Goal: Use online tool/utility: Utilize a website feature to perform a specific function

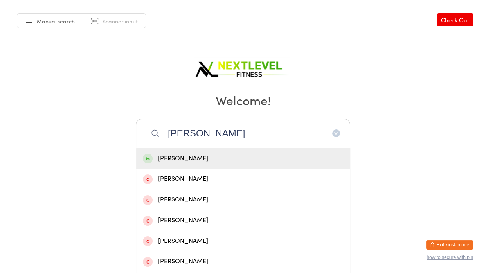
type input "[PERSON_NAME]"
click at [218, 159] on div "[PERSON_NAME]" at bounding box center [243, 158] width 200 height 11
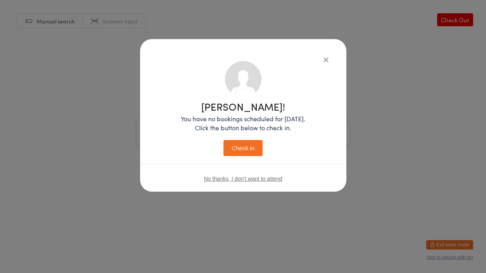
click at [250, 147] on button "Check in" at bounding box center [242, 148] width 39 height 16
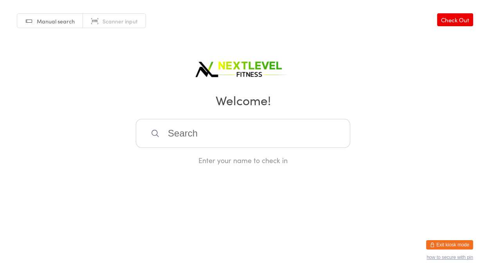
click at [189, 132] on input "search" at bounding box center [243, 133] width 214 height 29
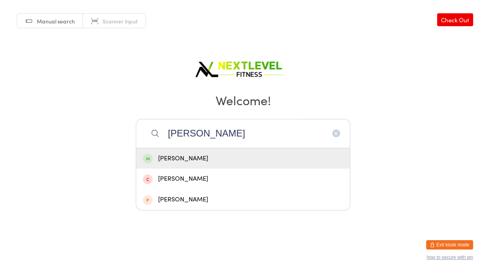
type input "[PERSON_NAME]"
click at [184, 158] on div "[PERSON_NAME]" at bounding box center [243, 158] width 200 height 11
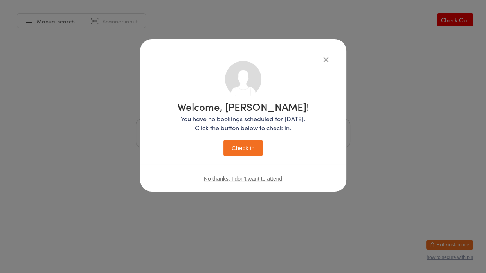
click at [233, 148] on button "Check in" at bounding box center [242, 148] width 39 height 16
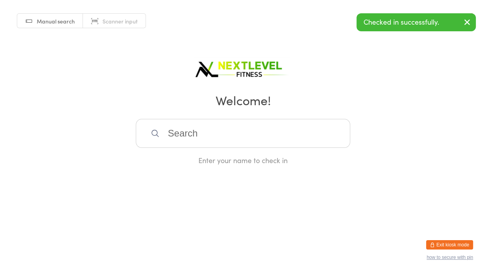
click at [196, 136] on input "search" at bounding box center [243, 133] width 214 height 29
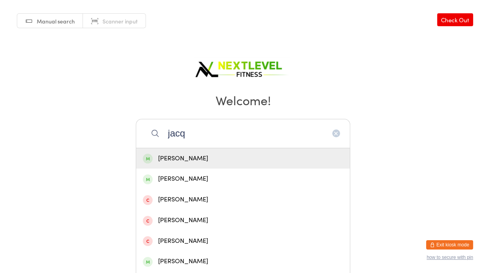
type input "jacq"
click at [278, 159] on div "[PERSON_NAME]" at bounding box center [243, 158] width 200 height 11
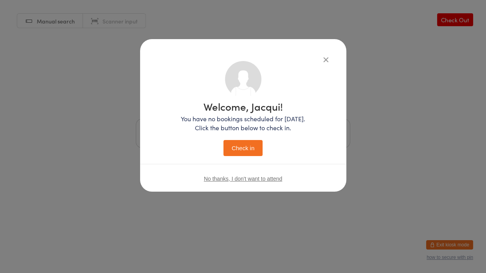
click at [249, 149] on button "Check in" at bounding box center [242, 148] width 39 height 16
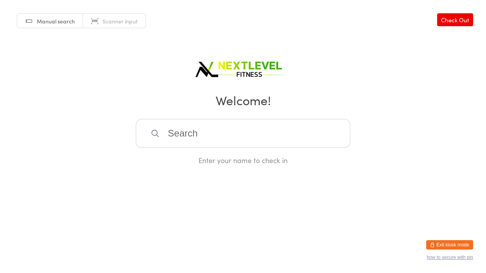
click at [248, 133] on input "search" at bounding box center [243, 133] width 214 height 29
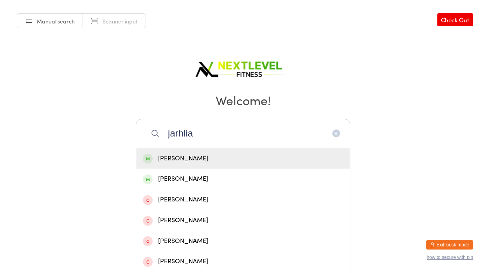
type input "jarhlia"
click at [254, 152] on div "[PERSON_NAME]" at bounding box center [243, 158] width 214 height 21
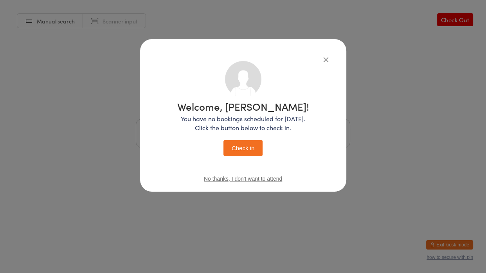
click at [255, 144] on button "Check in" at bounding box center [242, 148] width 39 height 16
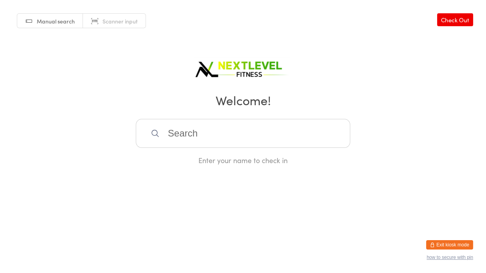
click at [255, 144] on input "search" at bounding box center [243, 133] width 214 height 29
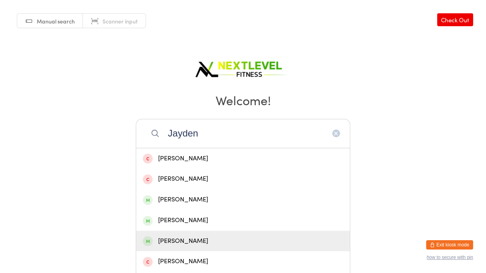
type input "Jayden"
click at [199, 238] on div "[PERSON_NAME]" at bounding box center [243, 241] width 200 height 11
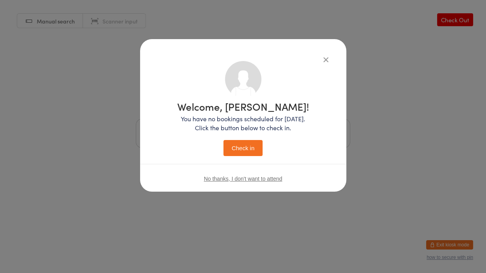
click at [255, 147] on button "Check in" at bounding box center [242, 148] width 39 height 16
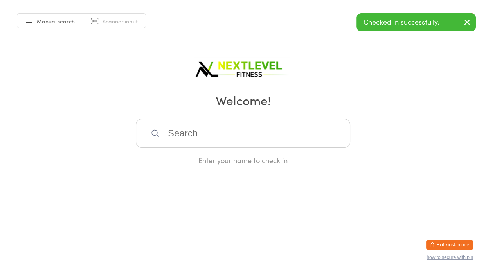
click at [455, 101] on h2 "Welcome!" at bounding box center [243, 100] width 470 height 18
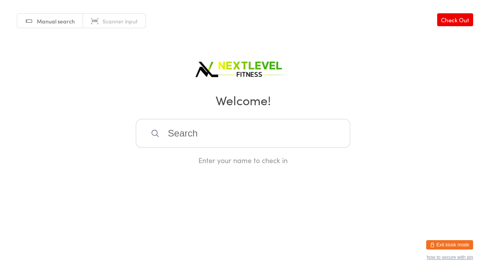
click at [204, 133] on input "search" at bounding box center [243, 133] width 214 height 29
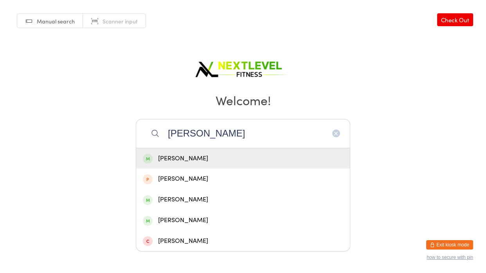
type input "[PERSON_NAME]"
click at [205, 153] on div "[PERSON_NAME]" at bounding box center [243, 158] width 200 height 11
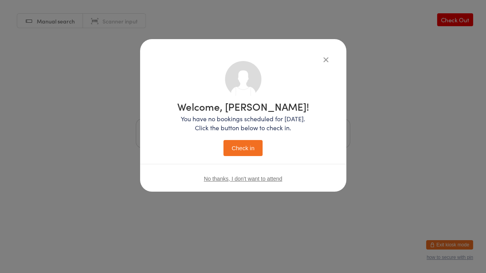
click at [233, 149] on button "Check in" at bounding box center [242, 148] width 39 height 16
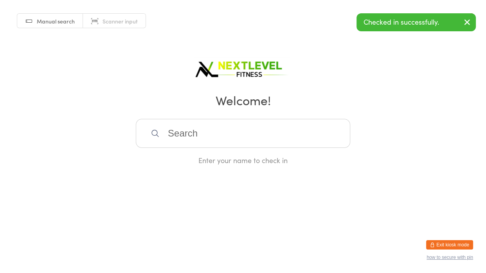
click at [199, 135] on input "search" at bounding box center [243, 133] width 214 height 29
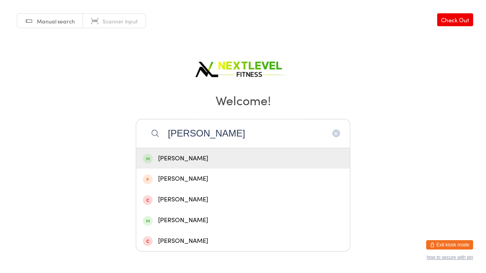
type input "[PERSON_NAME]"
click at [204, 160] on div "[PERSON_NAME]" at bounding box center [243, 158] width 200 height 11
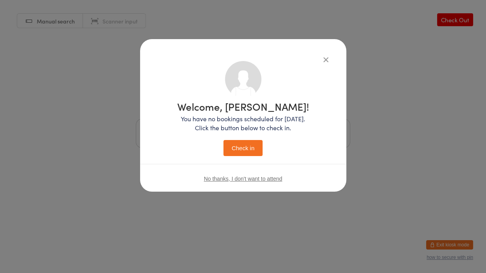
click at [238, 144] on button "Check in" at bounding box center [242, 148] width 39 height 16
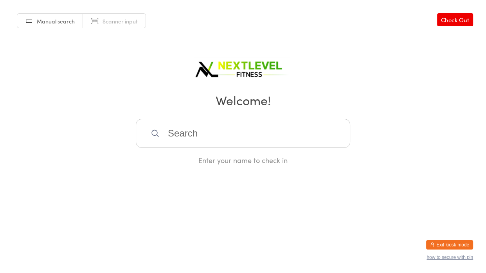
click at [178, 132] on input "search" at bounding box center [243, 133] width 214 height 29
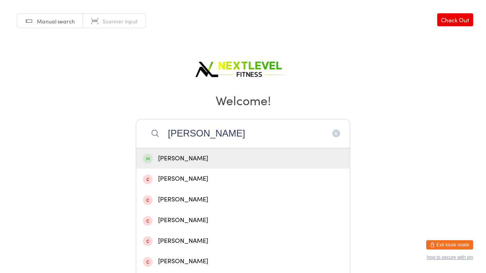
type input "[PERSON_NAME]"
click at [196, 159] on div "[PERSON_NAME]" at bounding box center [243, 158] width 200 height 11
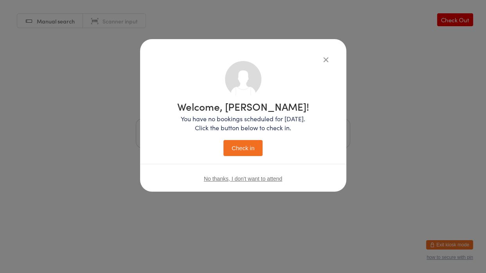
click at [236, 146] on button "Check in" at bounding box center [242, 148] width 39 height 16
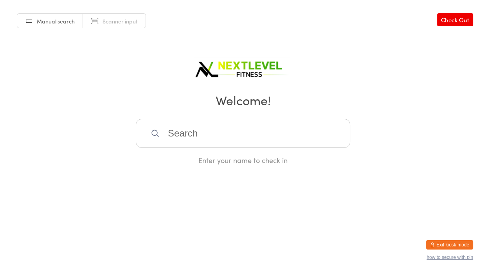
click at [233, 139] on input "search" at bounding box center [243, 133] width 214 height 29
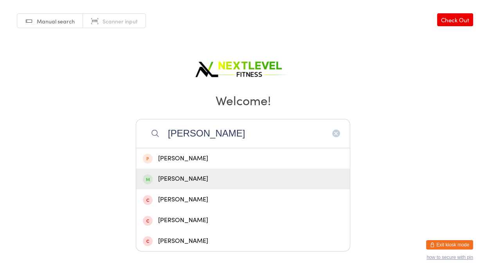
type input "[PERSON_NAME]"
click at [223, 176] on div "[PERSON_NAME]" at bounding box center [243, 179] width 200 height 11
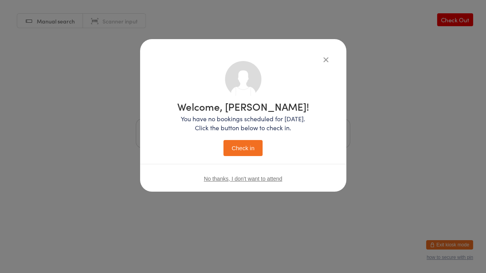
click at [232, 149] on button "Check in" at bounding box center [242, 148] width 39 height 16
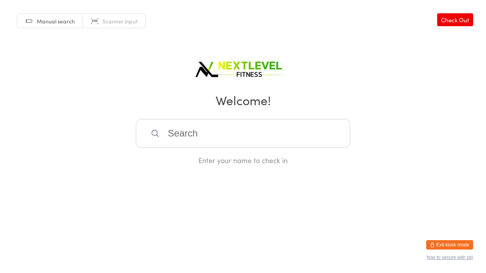
click at [207, 128] on input "search" at bounding box center [243, 133] width 214 height 29
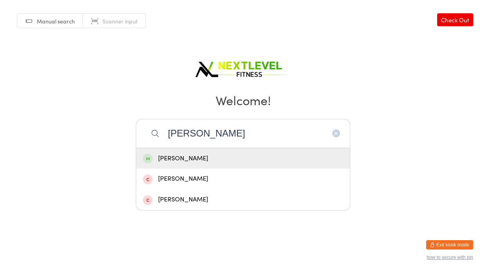
type input "[PERSON_NAME]"
click at [183, 155] on div "[PERSON_NAME]" at bounding box center [243, 158] width 200 height 11
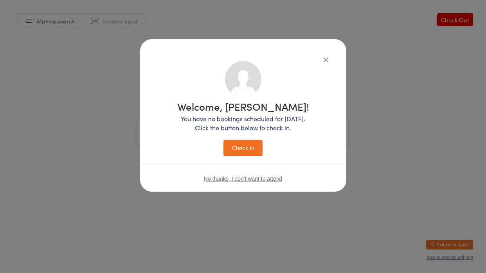
click at [234, 147] on button "Check in" at bounding box center [242, 148] width 39 height 16
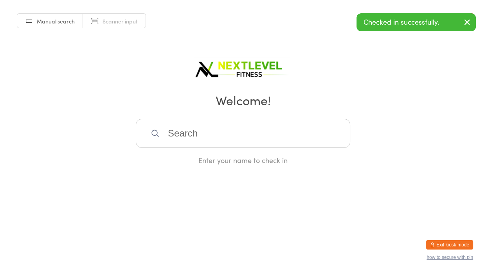
click at [188, 119] on input "search" at bounding box center [243, 133] width 214 height 29
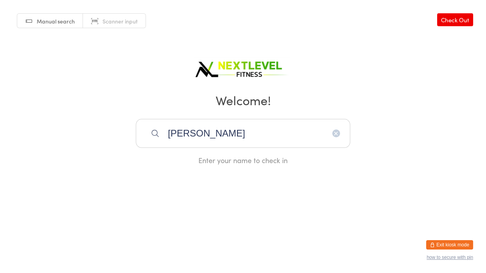
type input "[PERSON_NAME]"
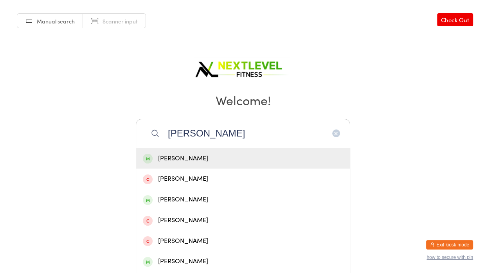
click at [175, 155] on div "[PERSON_NAME]" at bounding box center [243, 158] width 200 height 11
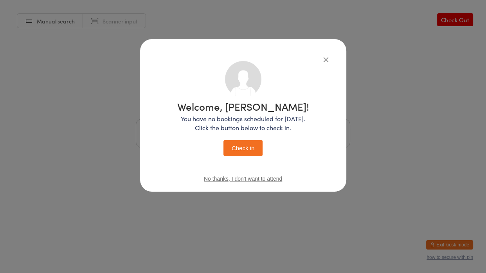
click at [246, 156] on div "Welcome, [PERSON_NAME]! You have no bookings scheduled for [DATE]. Click the bu…" at bounding box center [243, 127] width 175 height 132
click at [248, 149] on button "Check in" at bounding box center [242, 148] width 39 height 16
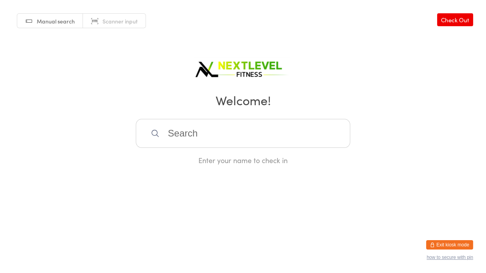
click at [254, 138] on input "search" at bounding box center [243, 133] width 214 height 29
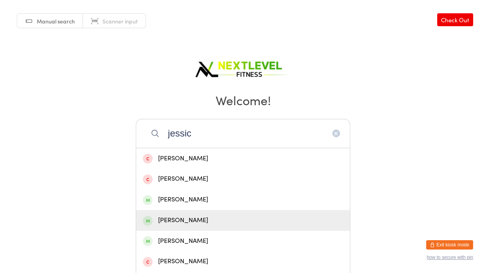
type input "jessic"
click at [174, 218] on div "[PERSON_NAME]" at bounding box center [243, 220] width 200 height 11
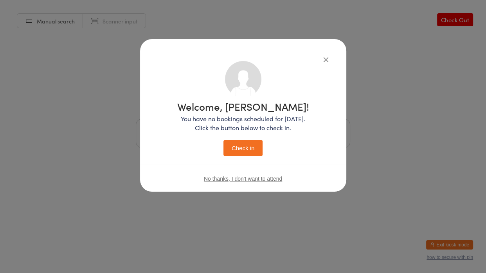
click at [238, 154] on button "Check in" at bounding box center [242, 148] width 39 height 16
